Goal: Task Accomplishment & Management: Manage account settings

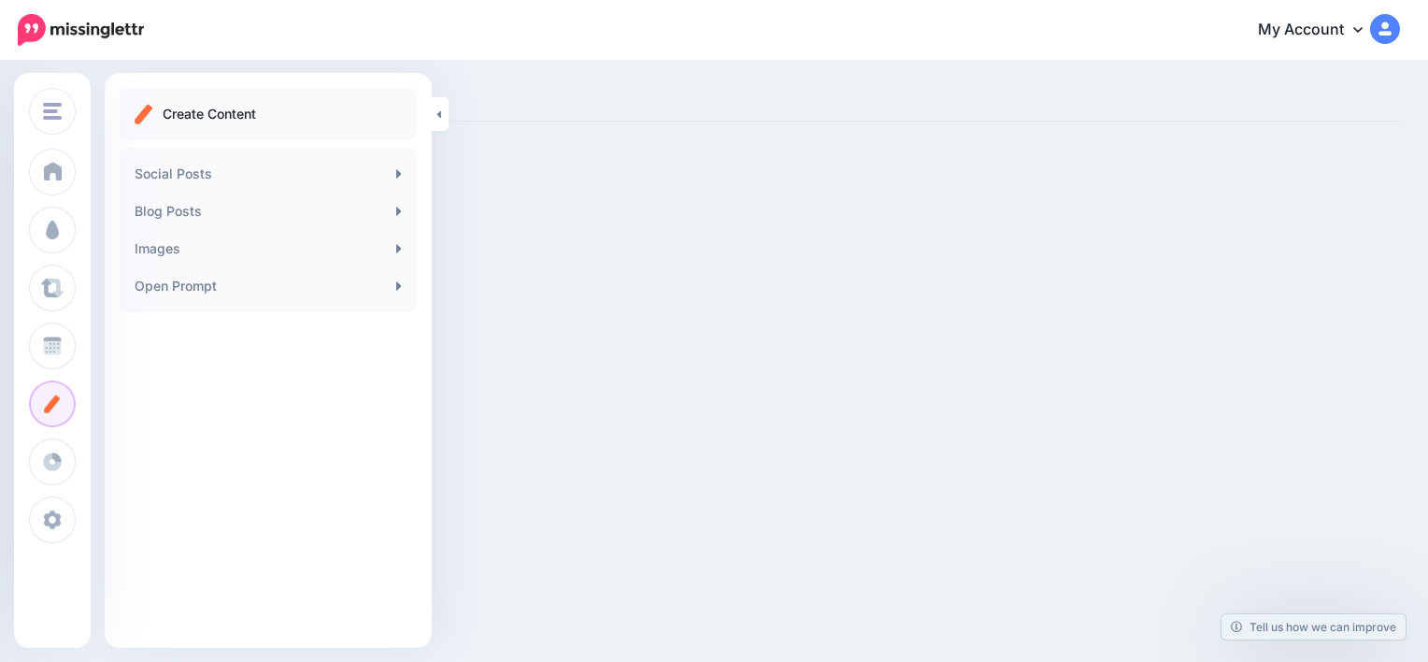
click at [52, 112] on img "button" at bounding box center [52, 111] width 19 height 17
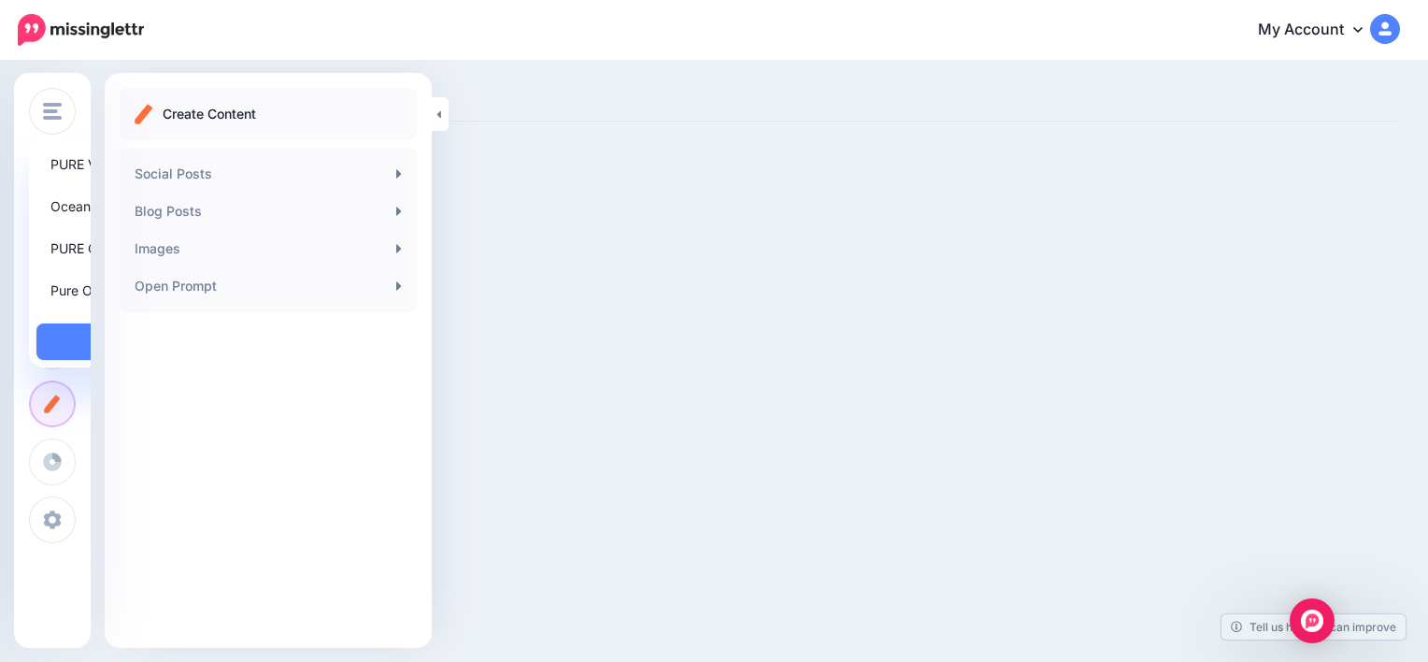
click at [52, 112] on img "button" at bounding box center [52, 111] width 19 height 17
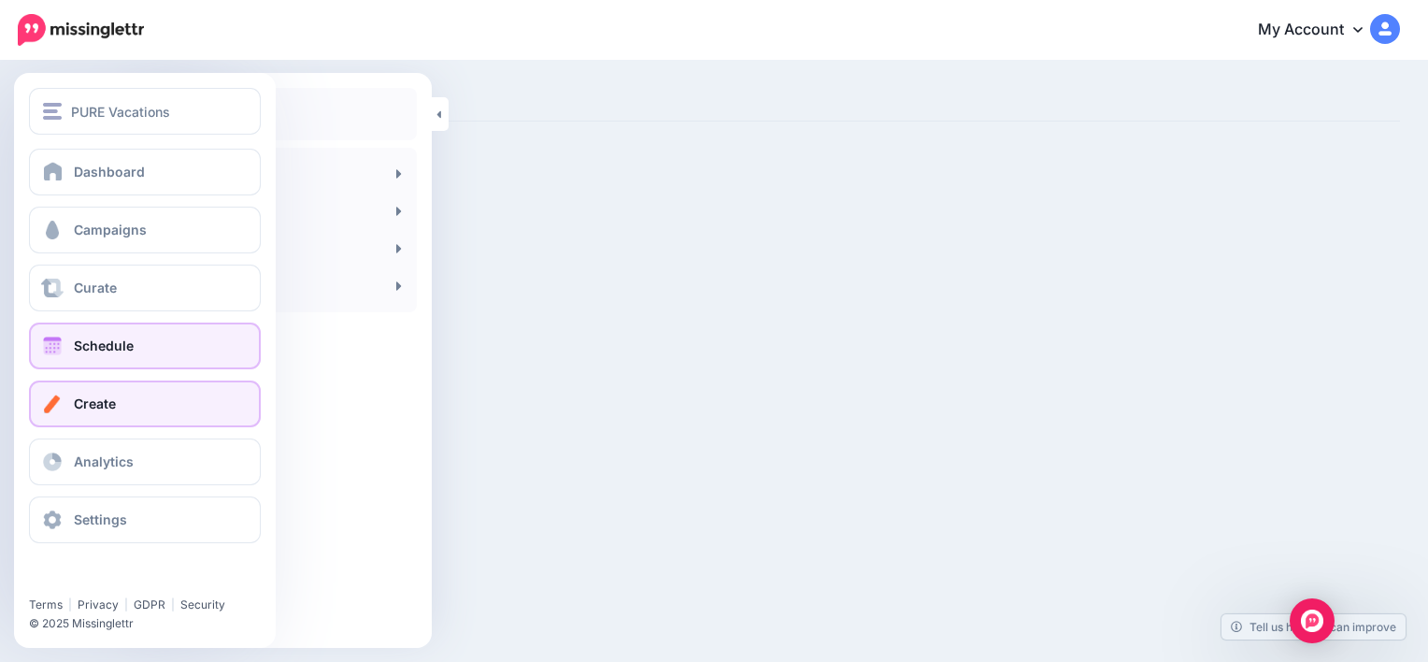
click at [132, 331] on link "Schedule" at bounding box center [145, 345] width 232 height 47
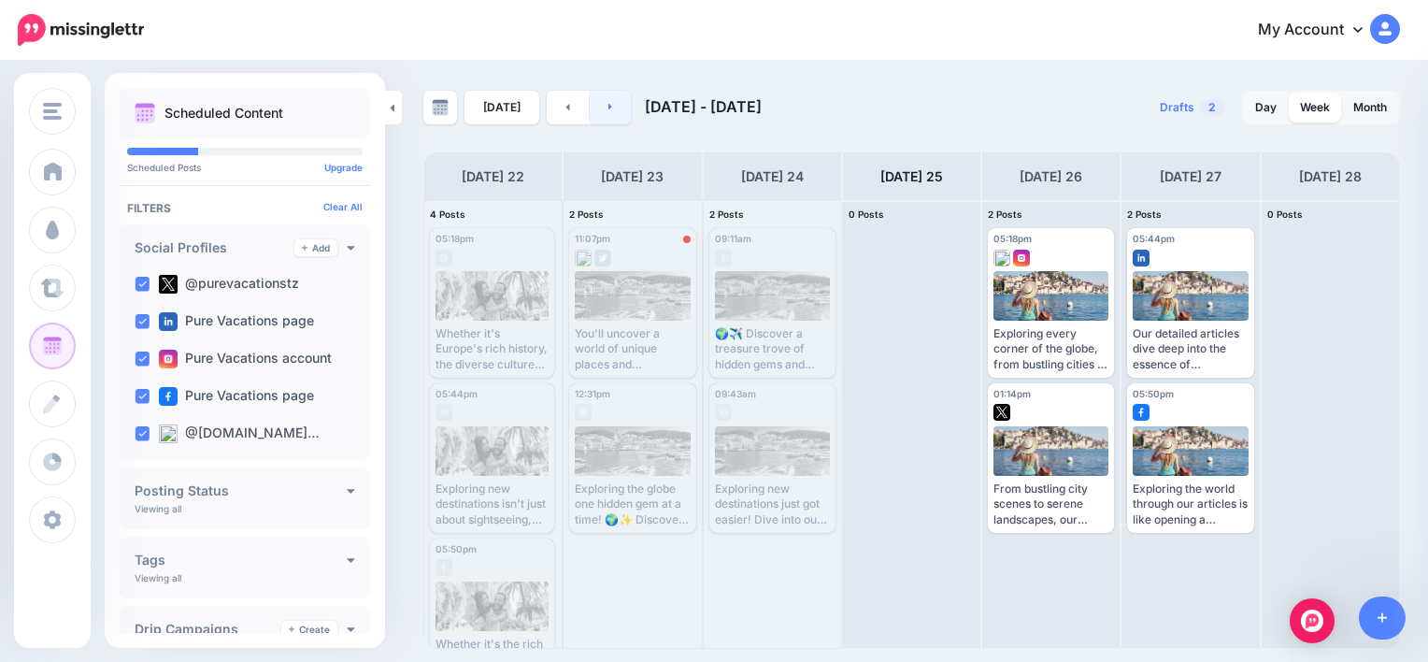
click at [613, 104] on link at bounding box center [611, 108] width 42 height 34
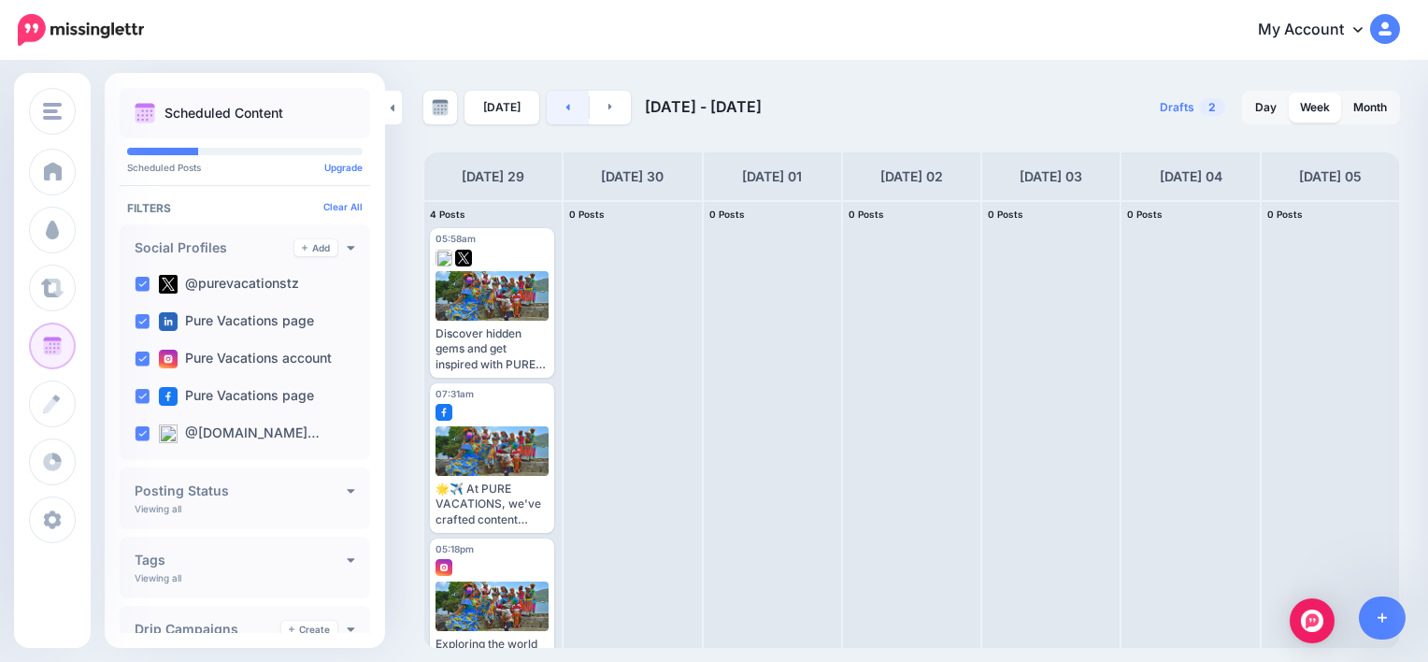
click at [559, 101] on link at bounding box center [568, 108] width 42 height 34
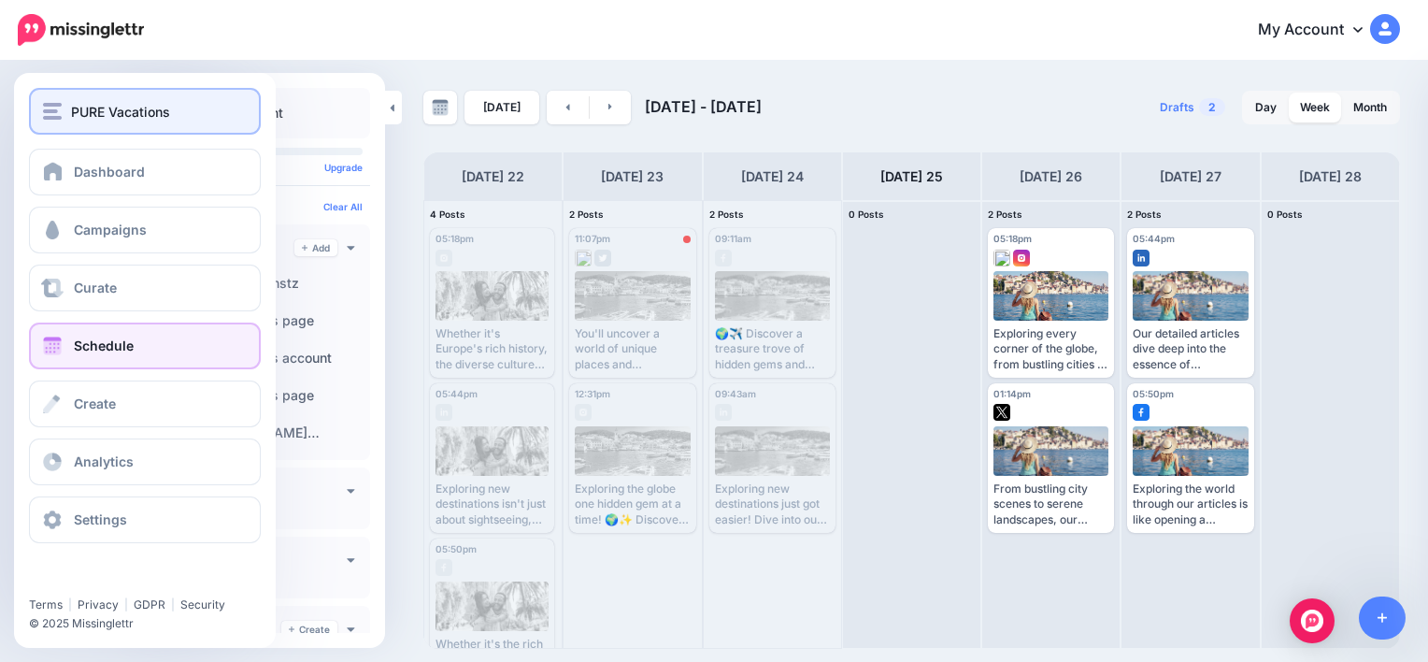
click at [67, 114] on div "PURE Vacations" at bounding box center [145, 111] width 204 height 21
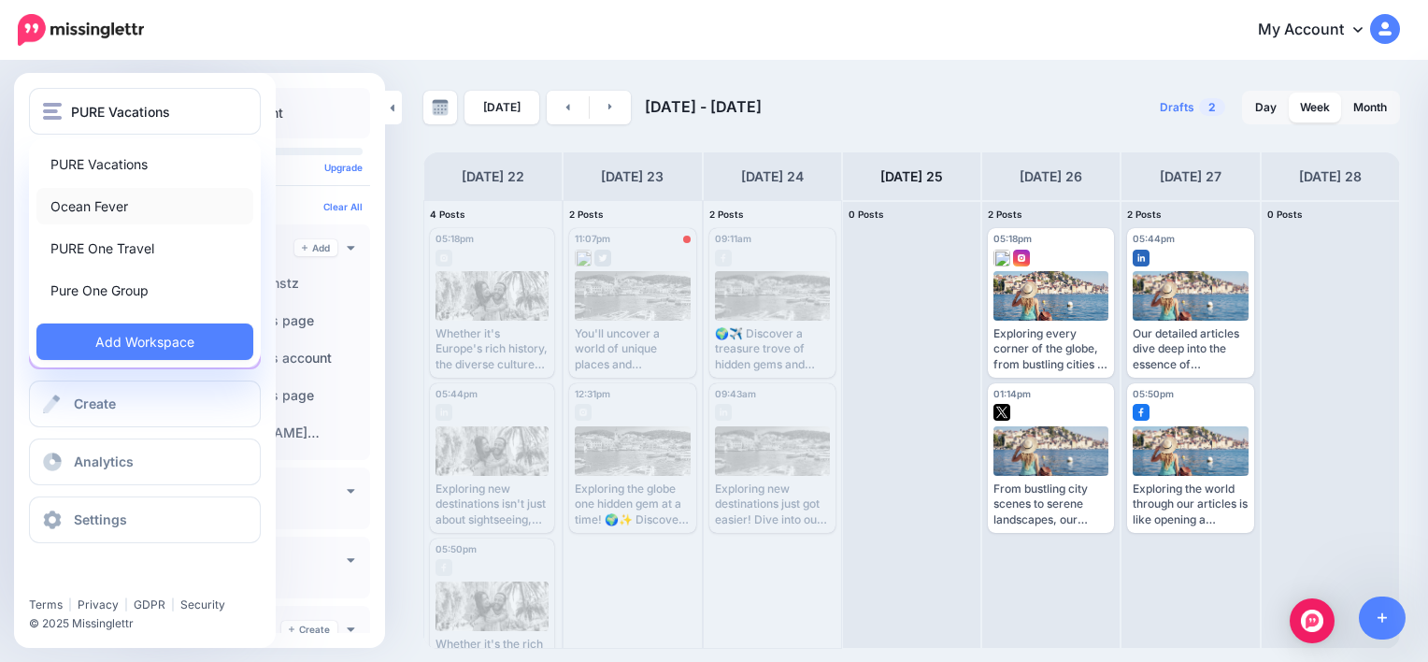
click at [107, 217] on link "Ocean Fever" at bounding box center [144, 206] width 217 height 36
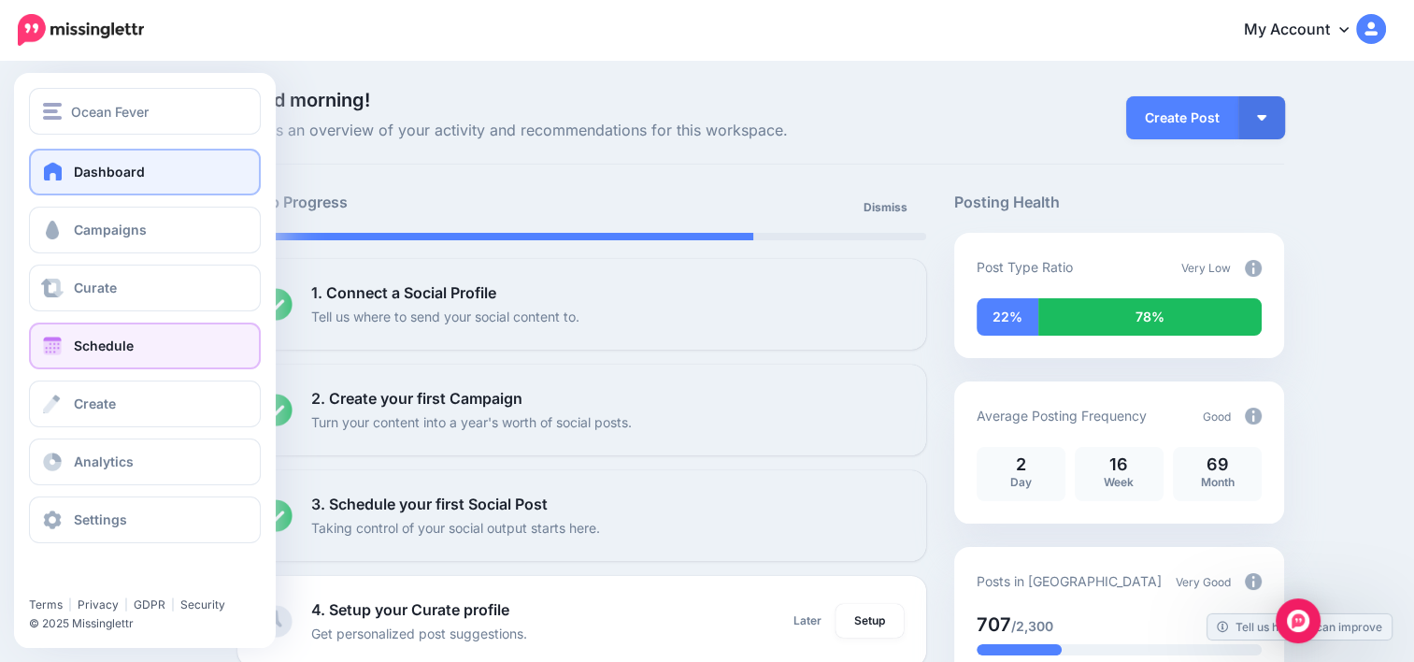
click at [131, 333] on link "Schedule" at bounding box center [145, 345] width 232 height 47
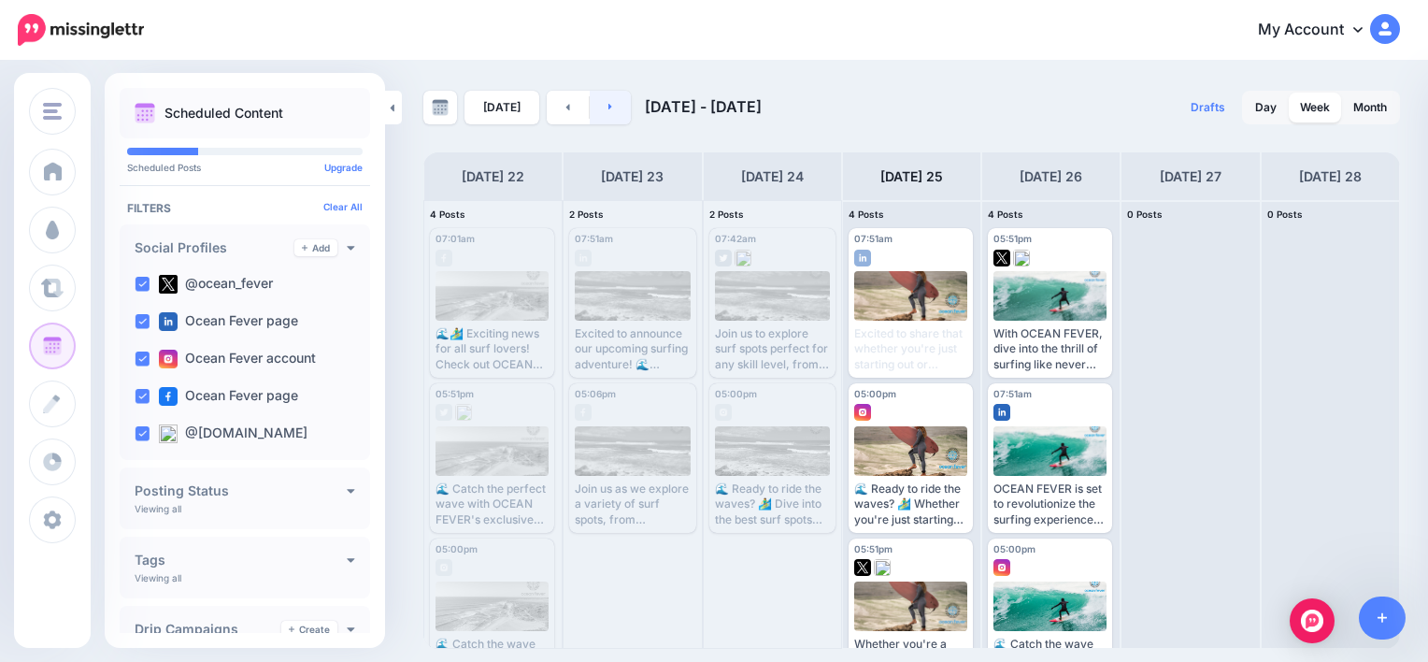
click at [602, 102] on link at bounding box center [611, 108] width 42 height 34
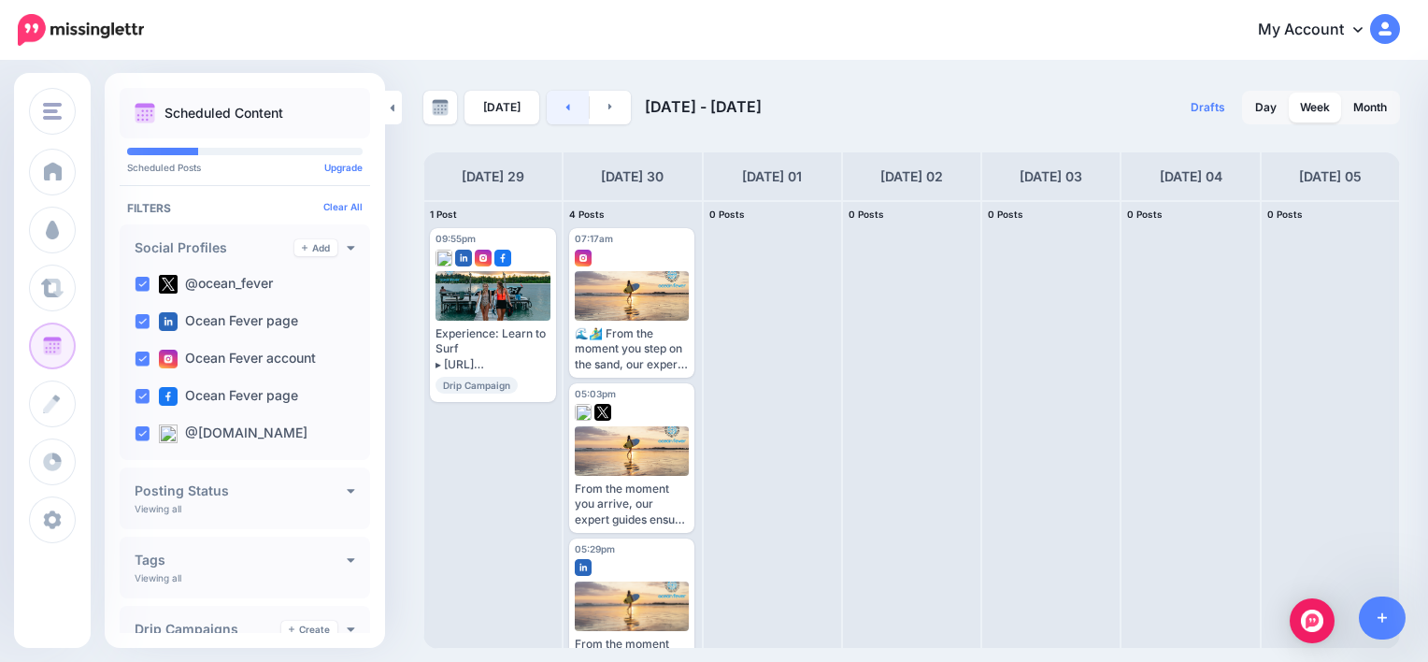
click at [549, 102] on link at bounding box center [568, 108] width 42 height 34
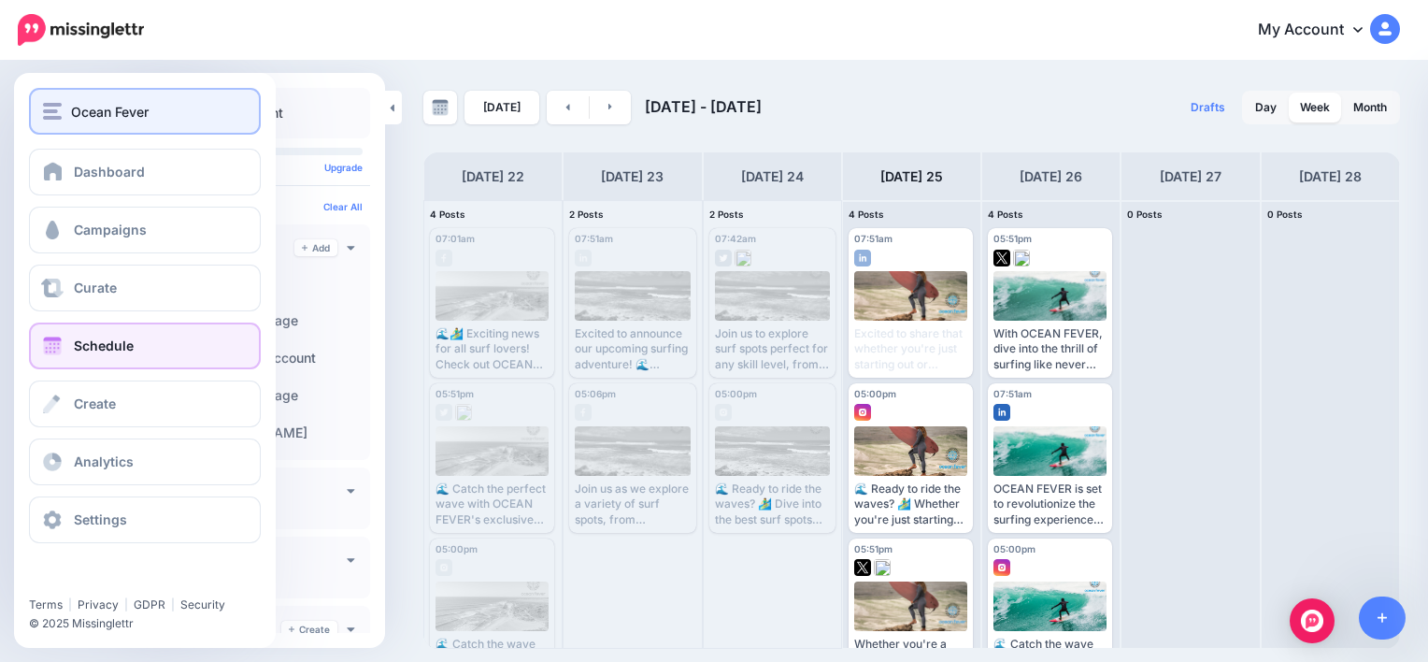
click at [55, 114] on img "button" at bounding box center [52, 111] width 19 height 17
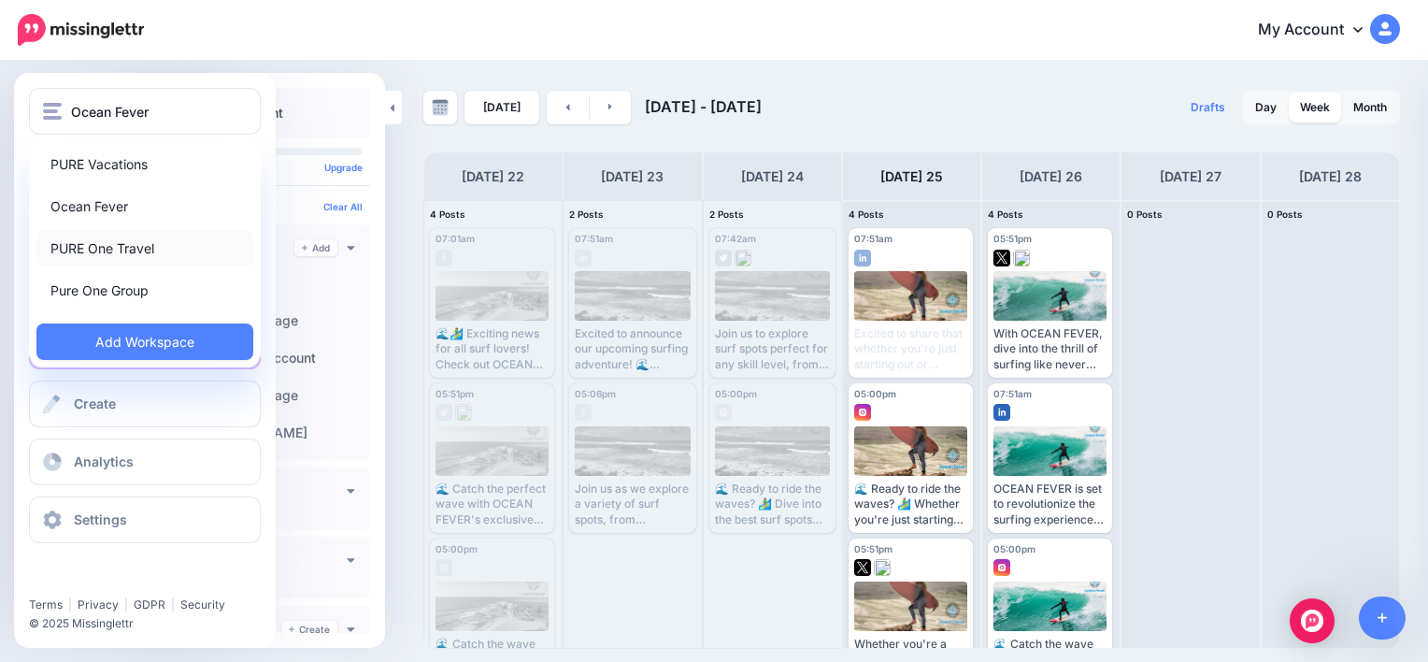
click at [115, 244] on link "PURE One Travel" at bounding box center [144, 248] width 217 height 36
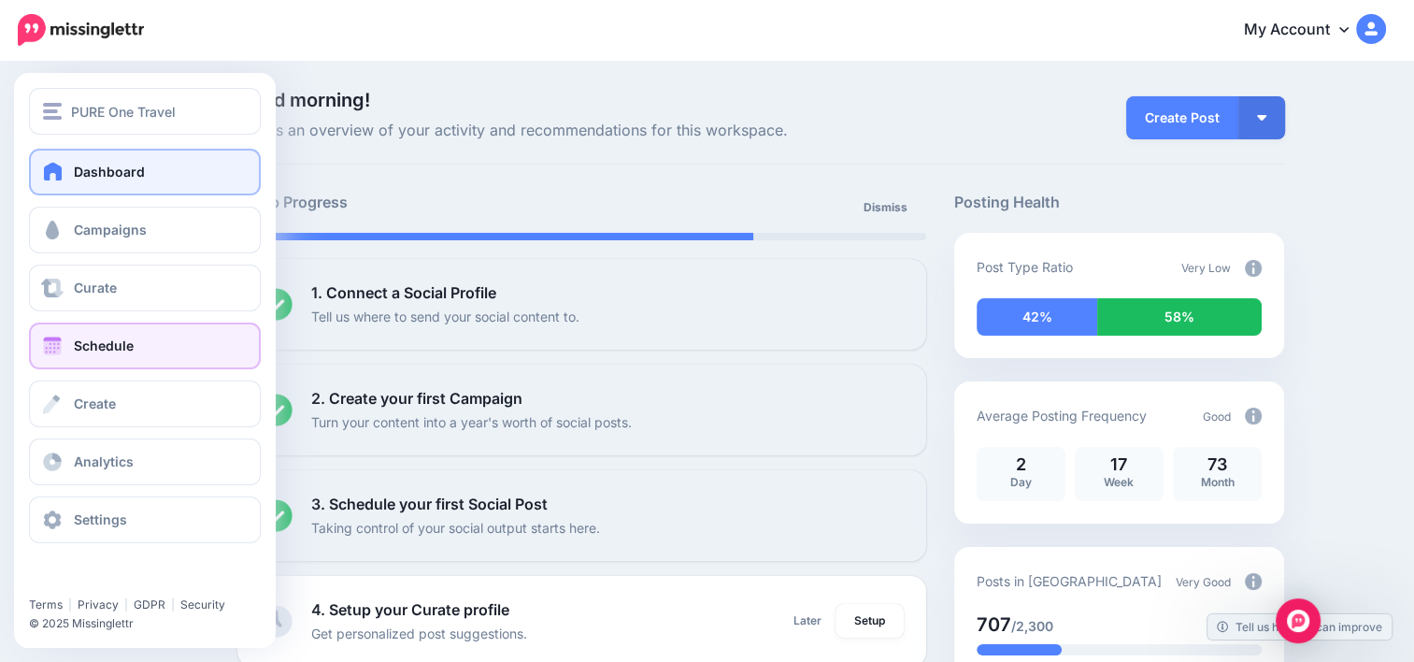
click at [124, 348] on span "Schedule" at bounding box center [104, 345] width 60 height 16
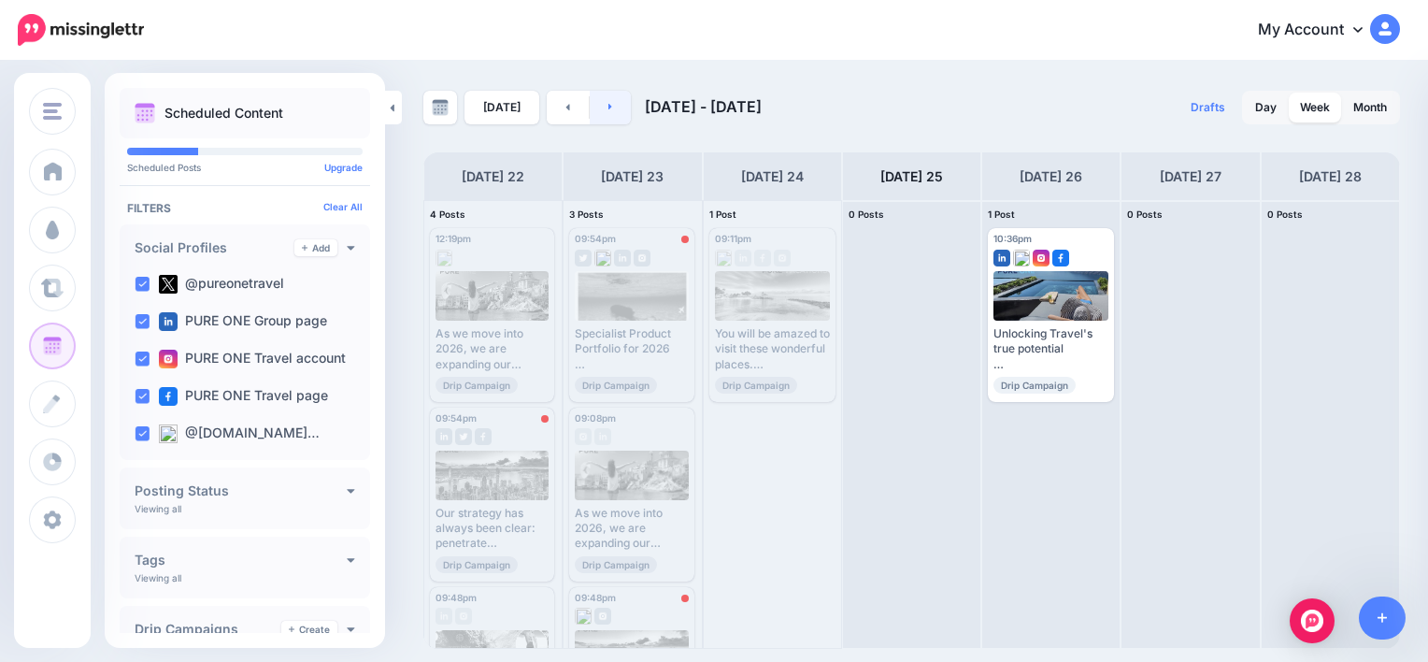
click at [612, 123] on link at bounding box center [611, 108] width 42 height 34
